Goal: Transaction & Acquisition: Purchase product/service

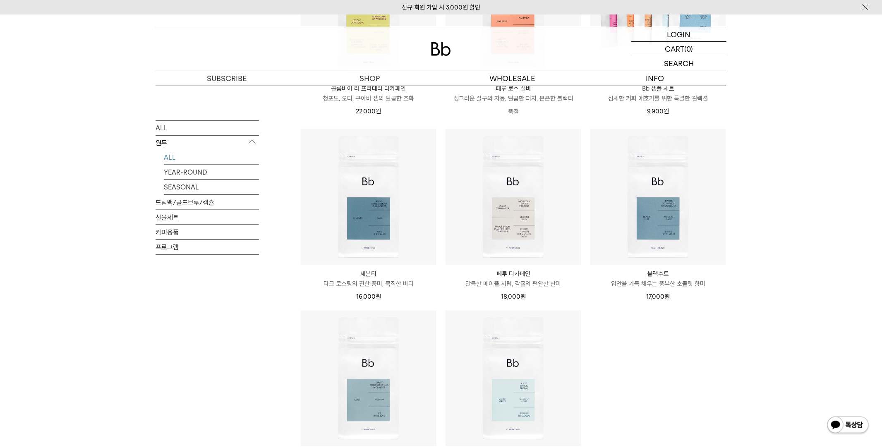
scroll to position [497, 0]
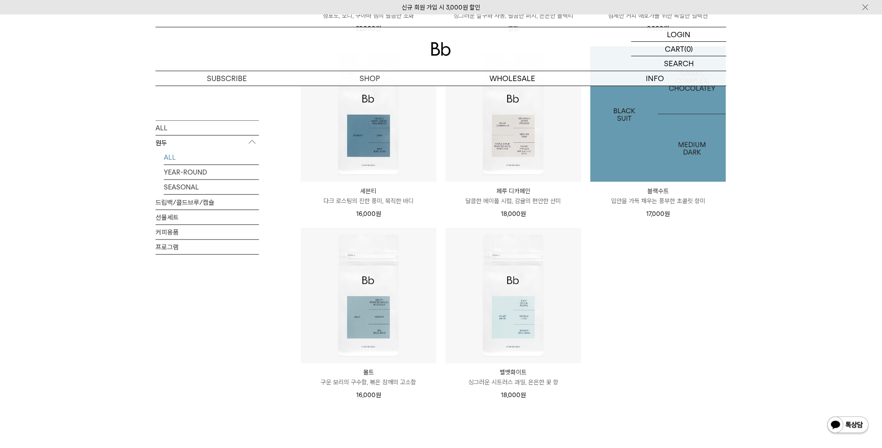
click at [653, 174] on img at bounding box center [658, 114] width 136 height 136
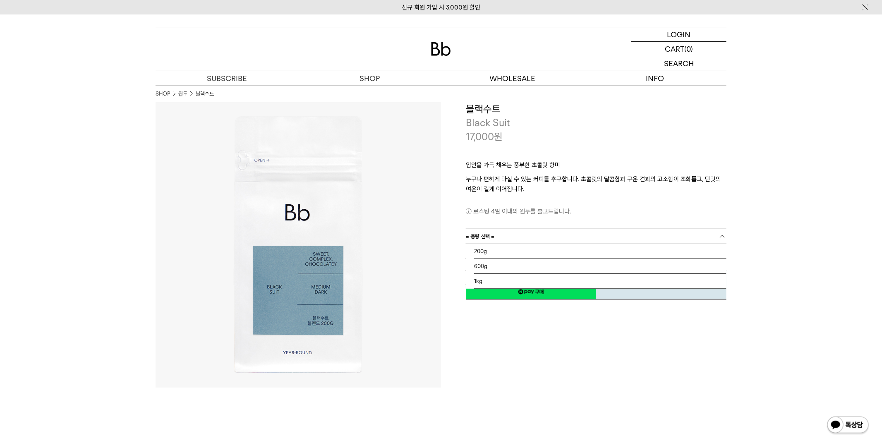
click at [540, 233] on link "= 용량 선택 =" at bounding box center [596, 236] width 261 height 14
click at [496, 279] on li "1kg" at bounding box center [600, 281] width 252 height 15
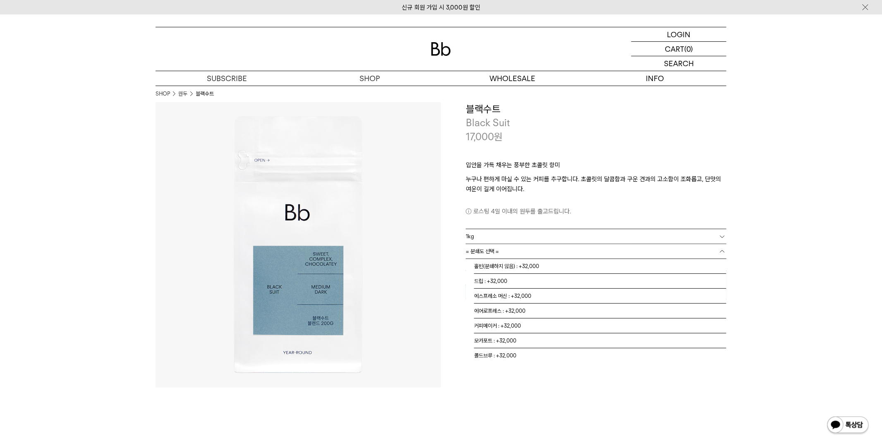
click at [496, 255] on span "= 분쇄도 선택 =" at bounding box center [482, 251] width 33 height 14
click at [492, 295] on li "에스프레소 머신 : +32,000" at bounding box center [600, 296] width 252 height 15
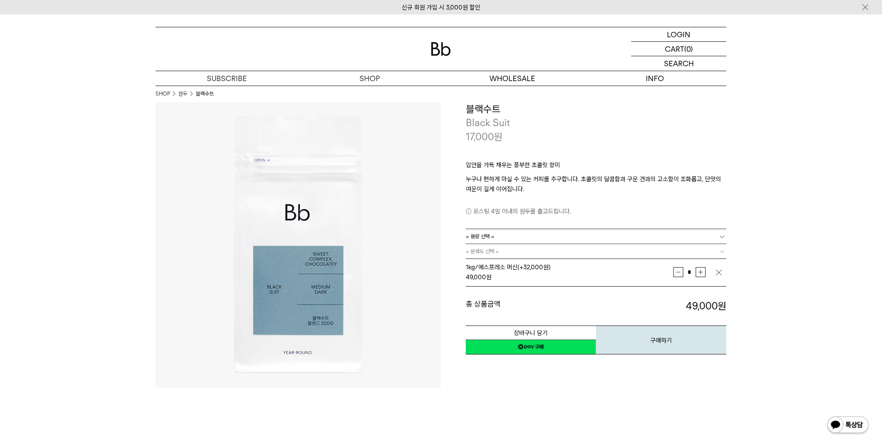
click at [649, 237] on link "= 용량 선택 =" at bounding box center [596, 236] width 261 height 14
click at [485, 281] on li "1kg" at bounding box center [600, 281] width 252 height 15
click at [503, 253] on link "= 분쇄도 선택 =" at bounding box center [596, 251] width 261 height 14
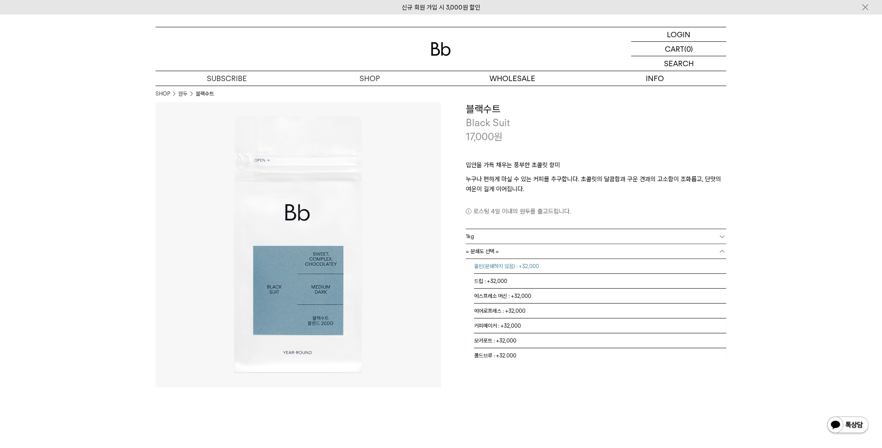
click at [501, 265] on li "홀빈(분쇄하지 않음) : +32,000" at bounding box center [600, 266] width 252 height 15
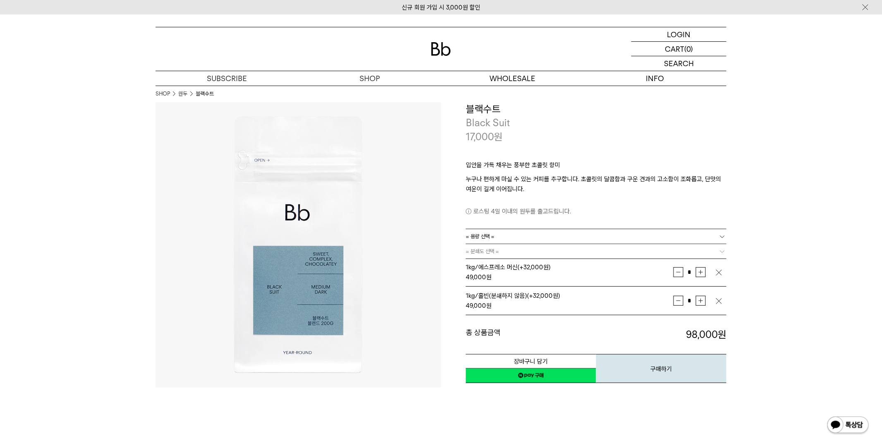
click at [717, 271] on img "button" at bounding box center [719, 273] width 8 height 8
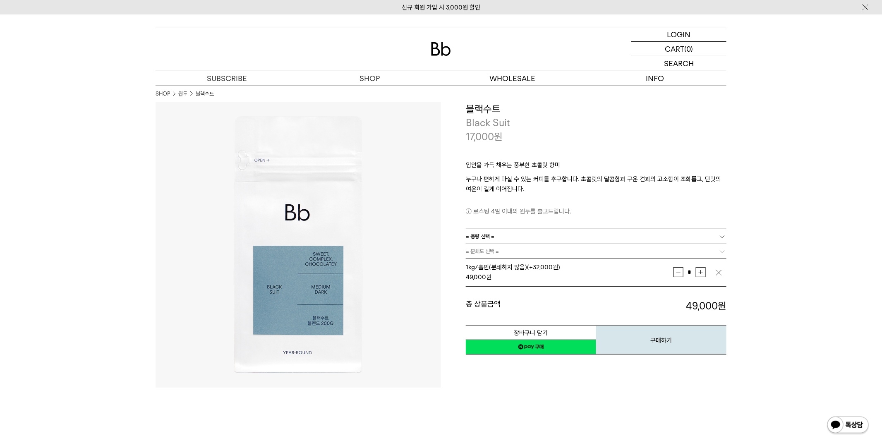
drag, startPoint x: 683, startPoint y: 209, endPoint x: 83, endPoint y: 411, distance: 633.6
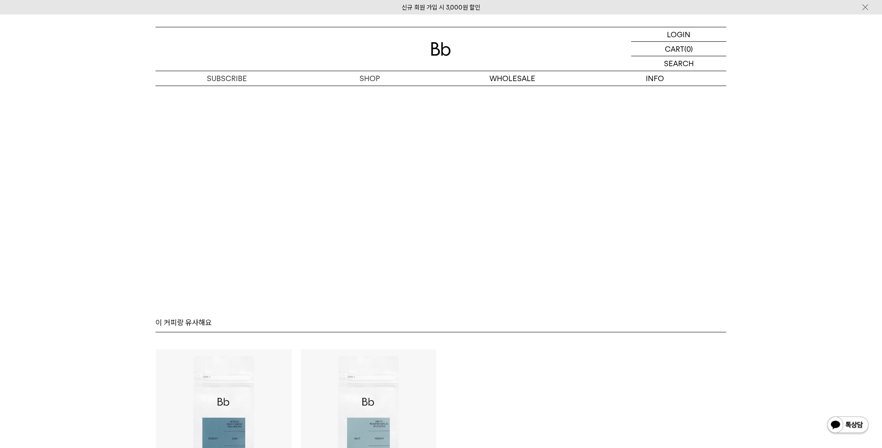
scroll to position [2110, 0]
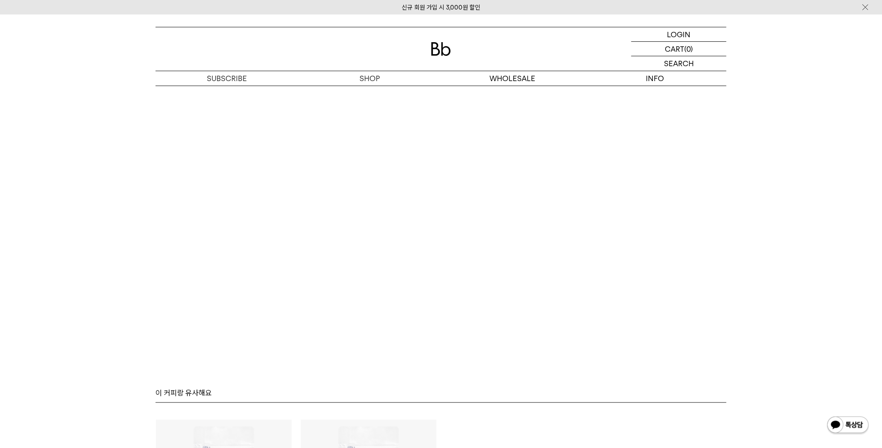
scroll to position [2130, 0]
